Goal: Navigation & Orientation: Go to known website

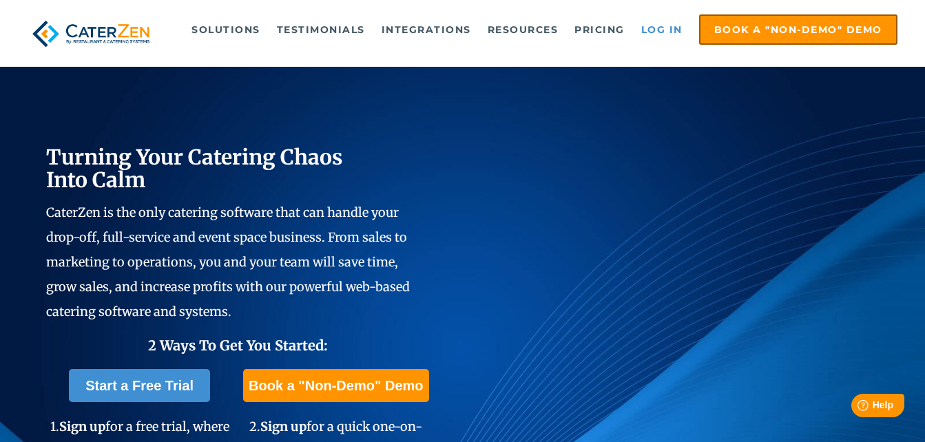
click at [659, 23] on link "Log in" at bounding box center [662, 30] width 55 height 28
click at [659, 34] on link "Log in" at bounding box center [662, 30] width 55 height 28
click at [660, 29] on link "Log in" at bounding box center [662, 30] width 55 height 28
